Goal: Task Accomplishment & Management: Manage account settings

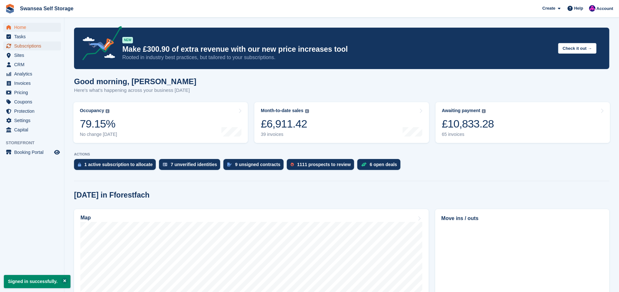
click at [34, 46] on span "Subscriptions" at bounding box center [33, 46] width 39 height 9
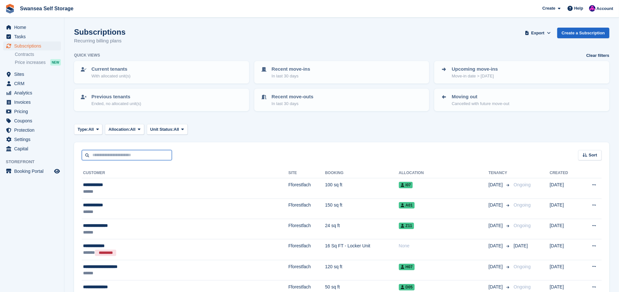
click at [107, 158] on input "text" at bounding box center [127, 155] width 90 height 11
type input "****"
